Goal: Book appointment/travel/reservation

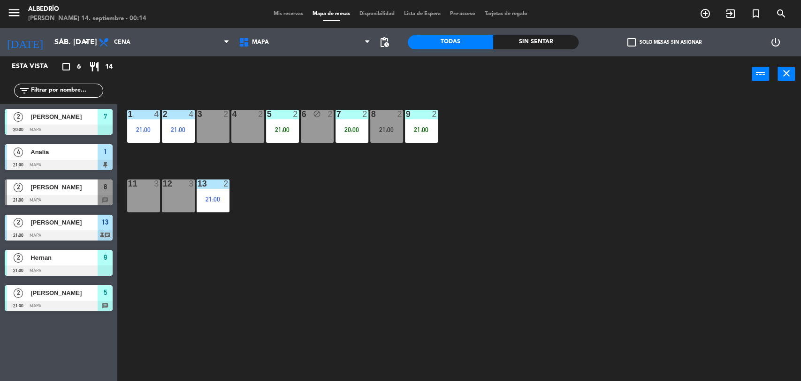
click at [78, 46] on input "sáb. [DATE]" at bounding box center [99, 42] width 99 height 18
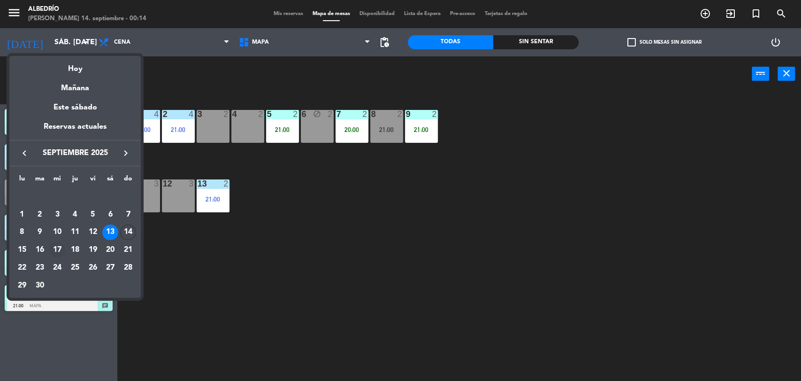
click at [59, 250] on div "17" at bounding box center [57, 250] width 16 height 16
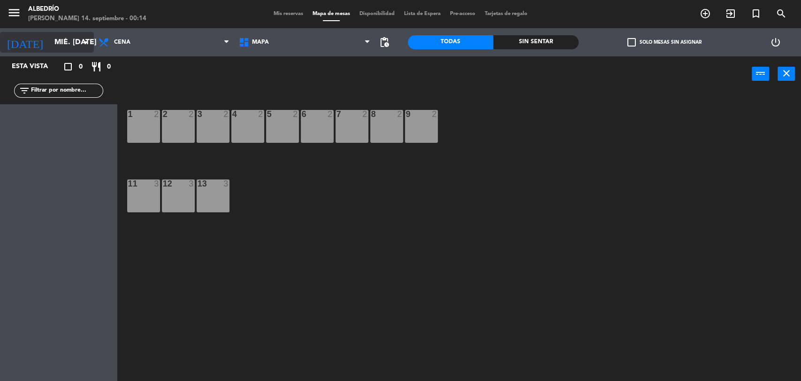
click at [54, 48] on input "mié. [DATE]" at bounding box center [99, 42] width 99 height 18
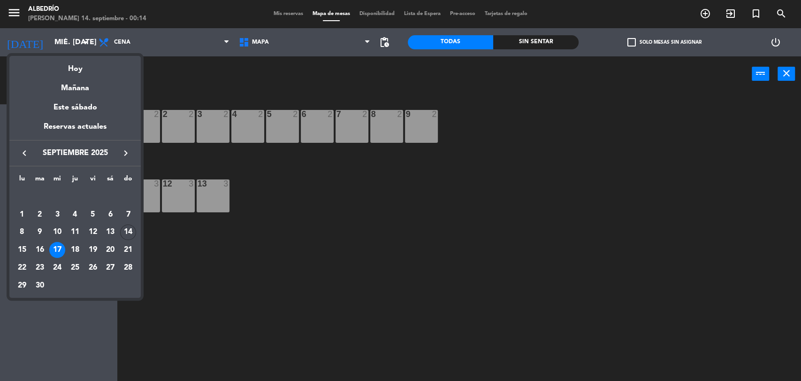
click at [81, 247] on div "18" at bounding box center [75, 250] width 16 height 16
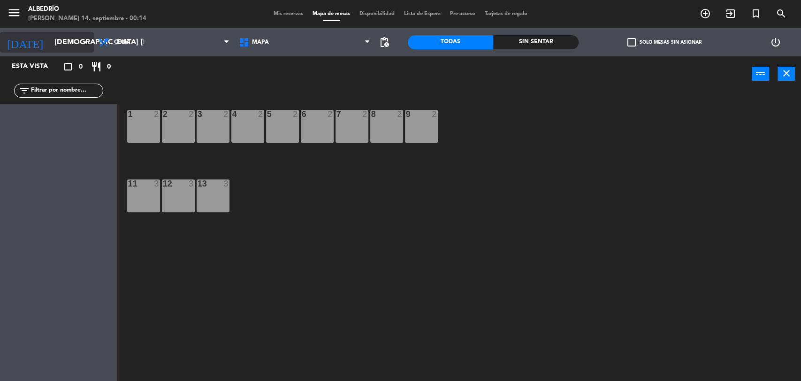
click at [64, 45] on input "[DEMOGRAPHIC_DATA] [DATE]" at bounding box center [99, 42] width 99 height 18
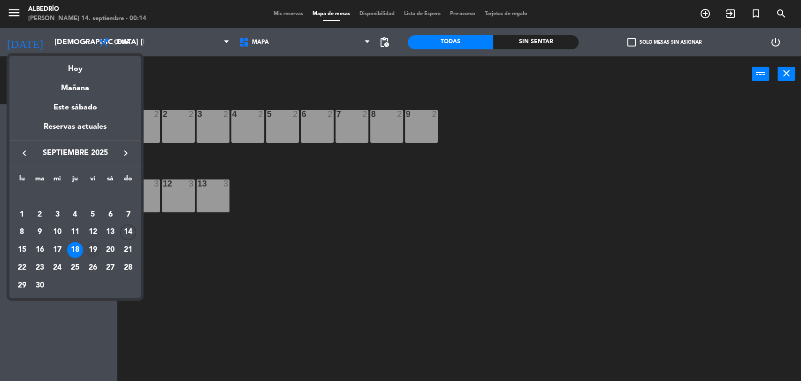
click at [92, 245] on div "19" at bounding box center [93, 250] width 16 height 16
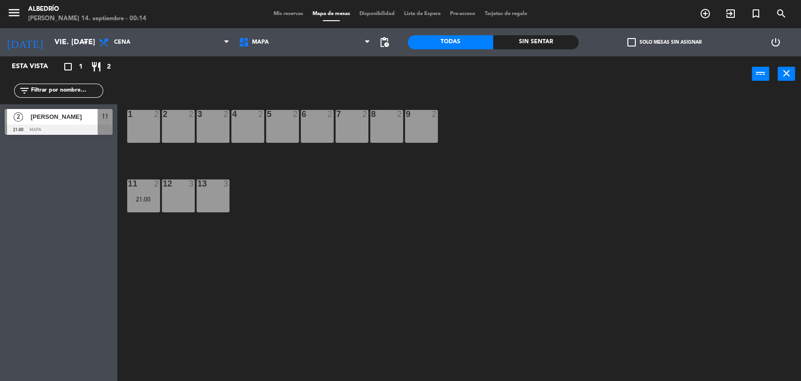
click at [93, 124] on div at bounding box center [59, 129] width 108 height 10
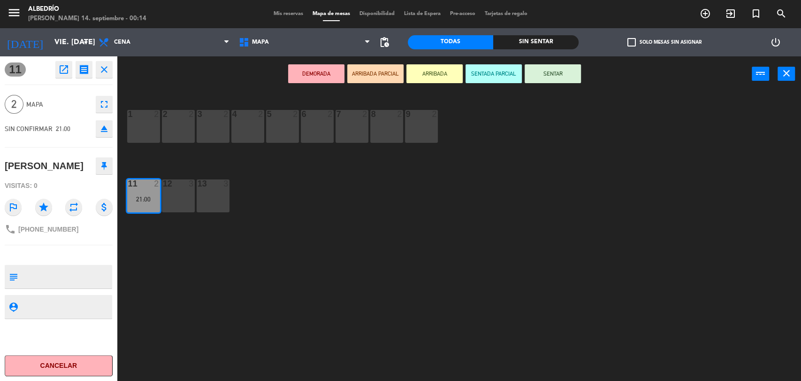
click at [95, 361] on button "Cancelar" at bounding box center [59, 365] width 108 height 21
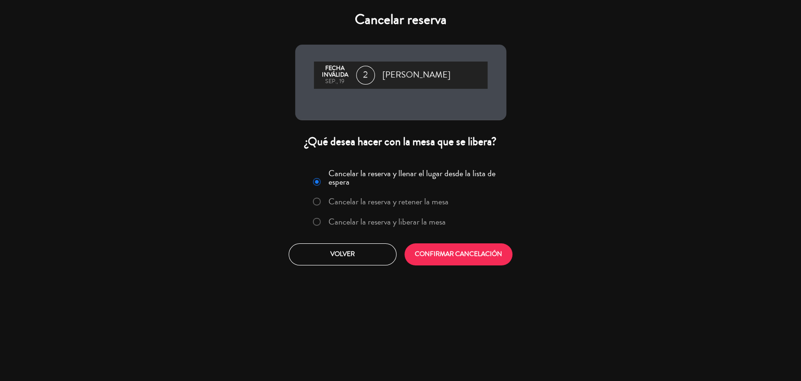
click at [366, 225] on label "Cancelar la reserva y liberar la mesa" at bounding box center [387, 221] width 117 height 8
click at [436, 260] on button "CONFIRMAR CANCELACIÓN" at bounding box center [459, 254] width 108 height 22
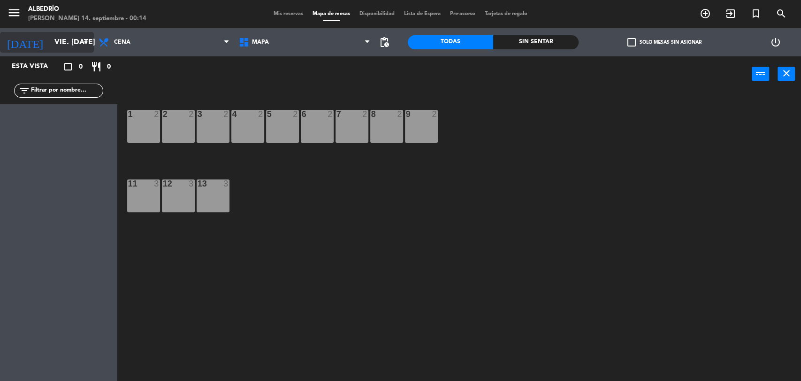
click at [60, 42] on input "vie. [DATE]" at bounding box center [99, 42] width 99 height 18
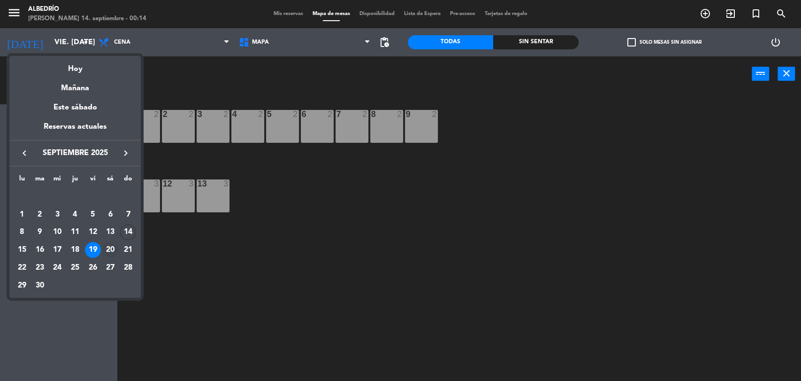
click at [109, 245] on div "20" at bounding box center [110, 250] width 16 height 16
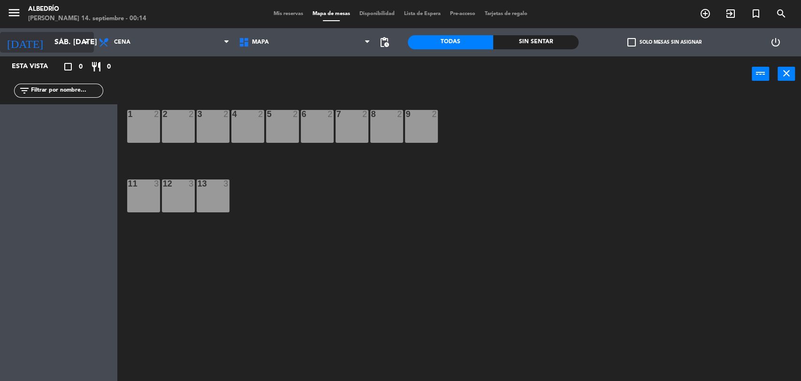
click at [50, 42] on input "sáb. [DATE]" at bounding box center [99, 42] width 99 height 18
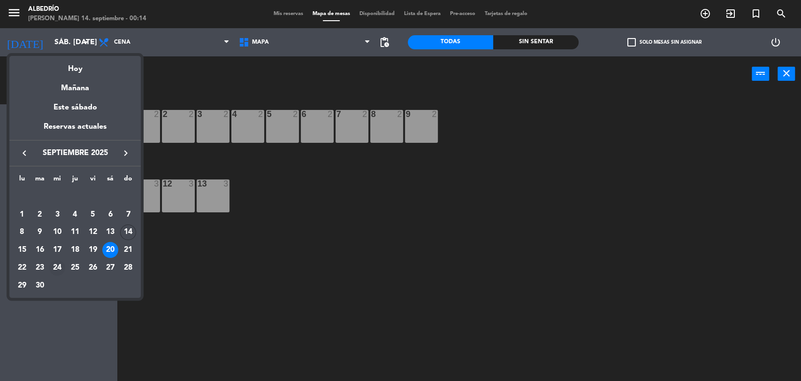
click at [56, 265] on div "24" at bounding box center [57, 268] width 16 height 16
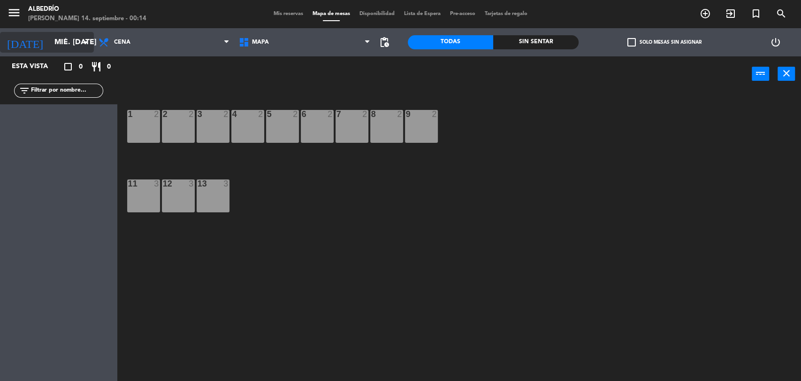
click at [69, 50] on input "mié. [DATE]" at bounding box center [99, 42] width 99 height 18
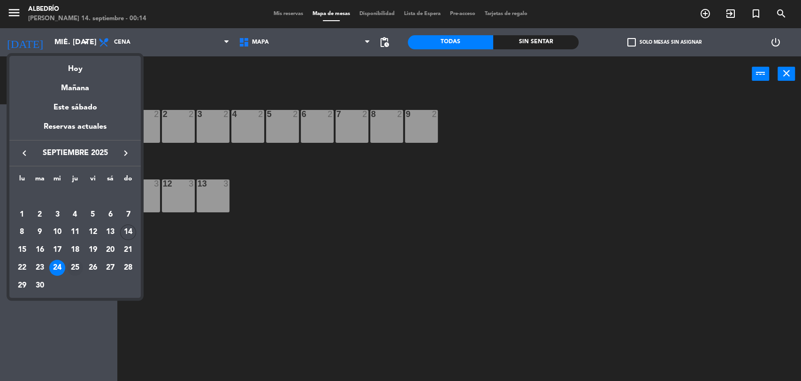
click at [74, 264] on div "25" at bounding box center [75, 268] width 16 height 16
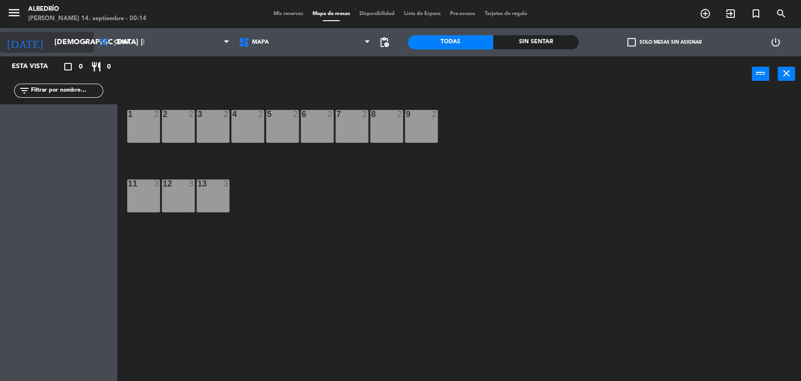
click at [68, 46] on input "[DEMOGRAPHIC_DATA] [DATE]" at bounding box center [99, 42] width 99 height 18
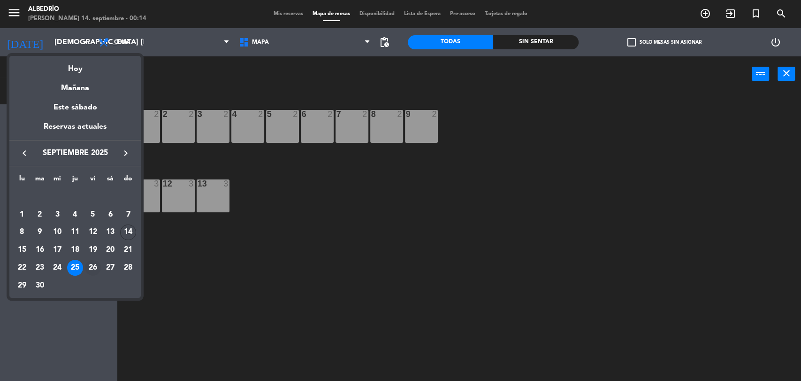
click at [86, 269] on div "26" at bounding box center [93, 268] width 16 height 16
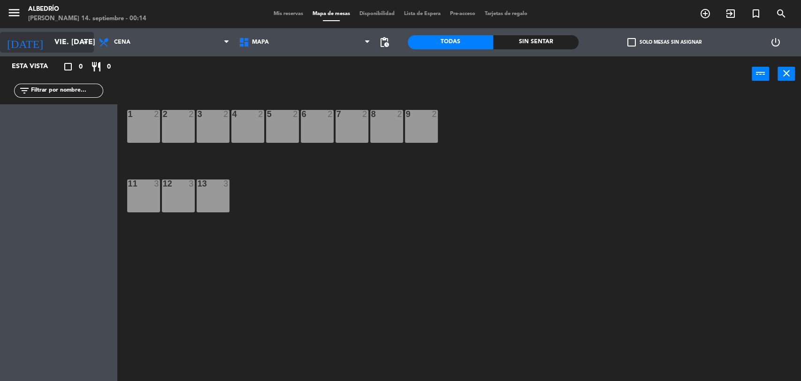
click at [61, 49] on input "vie. [DATE]" at bounding box center [99, 42] width 99 height 18
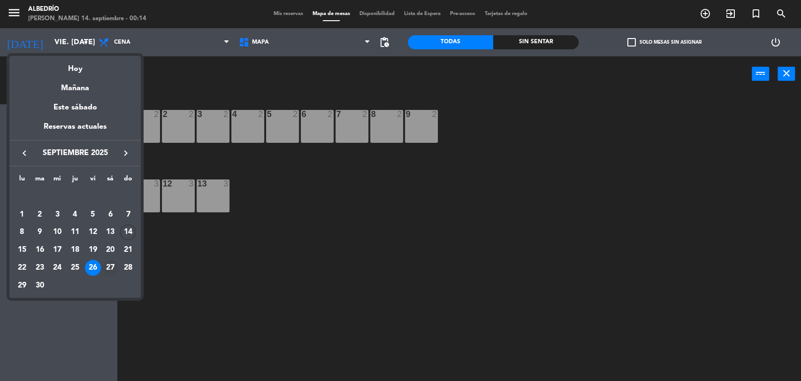
click at [110, 276] on td "27" at bounding box center [111, 268] width 18 height 18
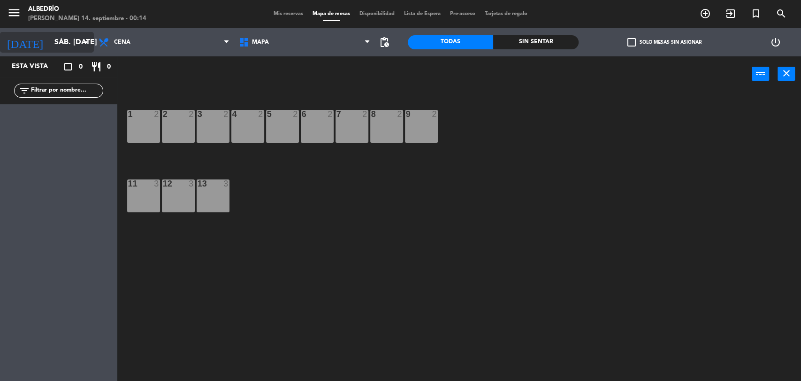
click at [69, 44] on input "sáb. [DATE]" at bounding box center [99, 42] width 99 height 18
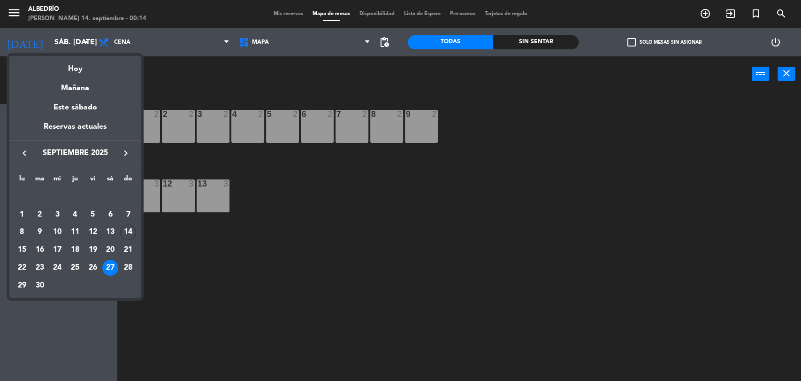
click at [209, 260] on div at bounding box center [400, 190] width 801 height 381
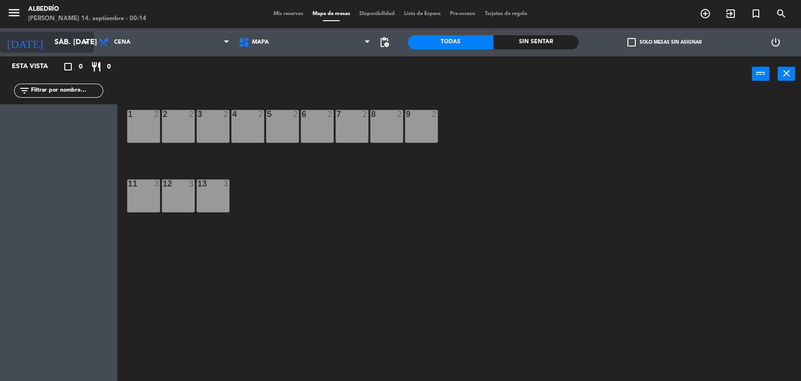
click at [84, 39] on icon "arrow_drop_down" at bounding box center [85, 42] width 11 height 11
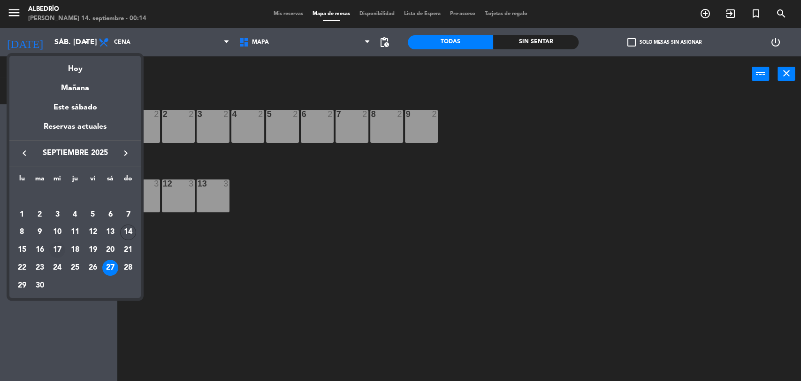
click at [63, 245] on div "17" at bounding box center [57, 250] width 16 height 16
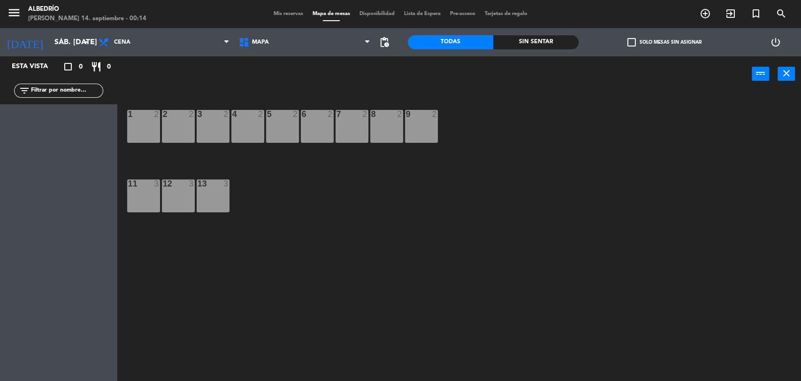
type input "mié. [DATE]"
